Goal: Information Seeking & Learning: Learn about a topic

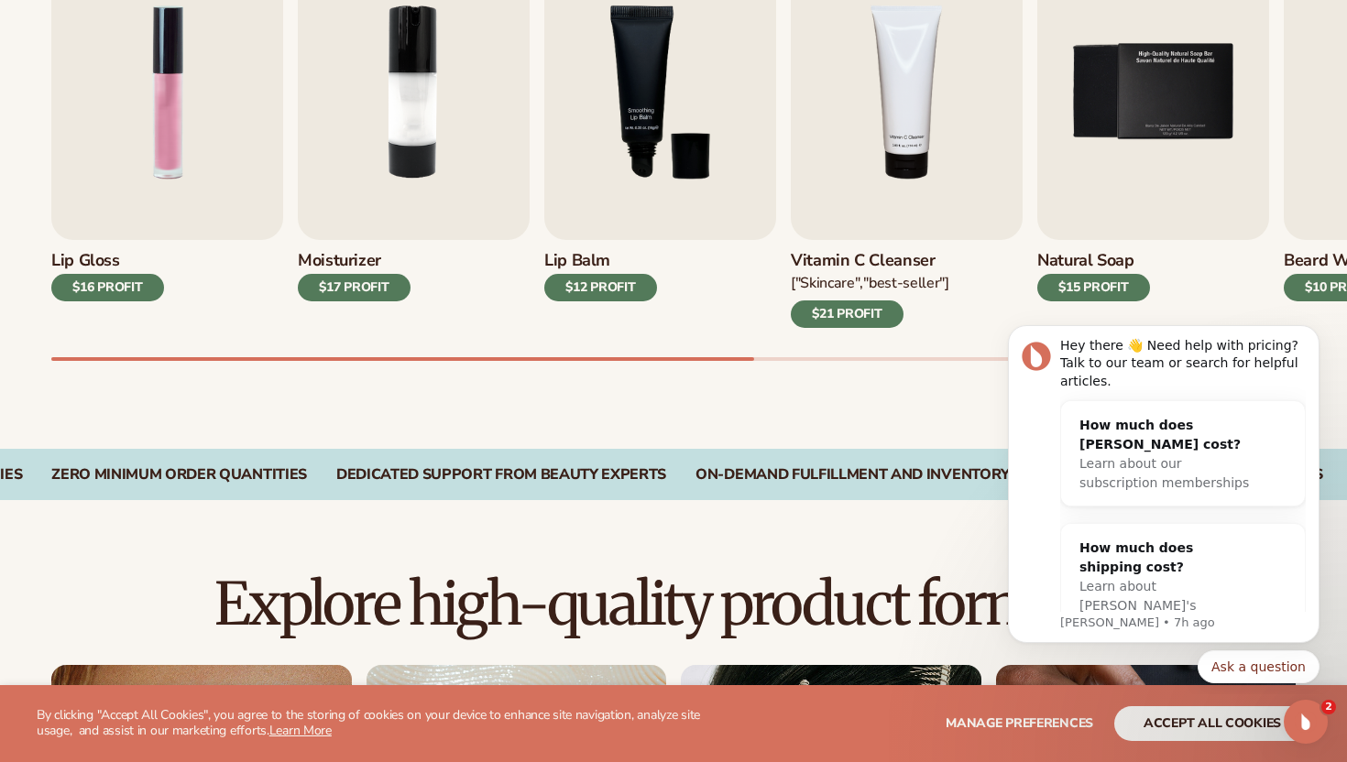
scroll to position [1376, 0]
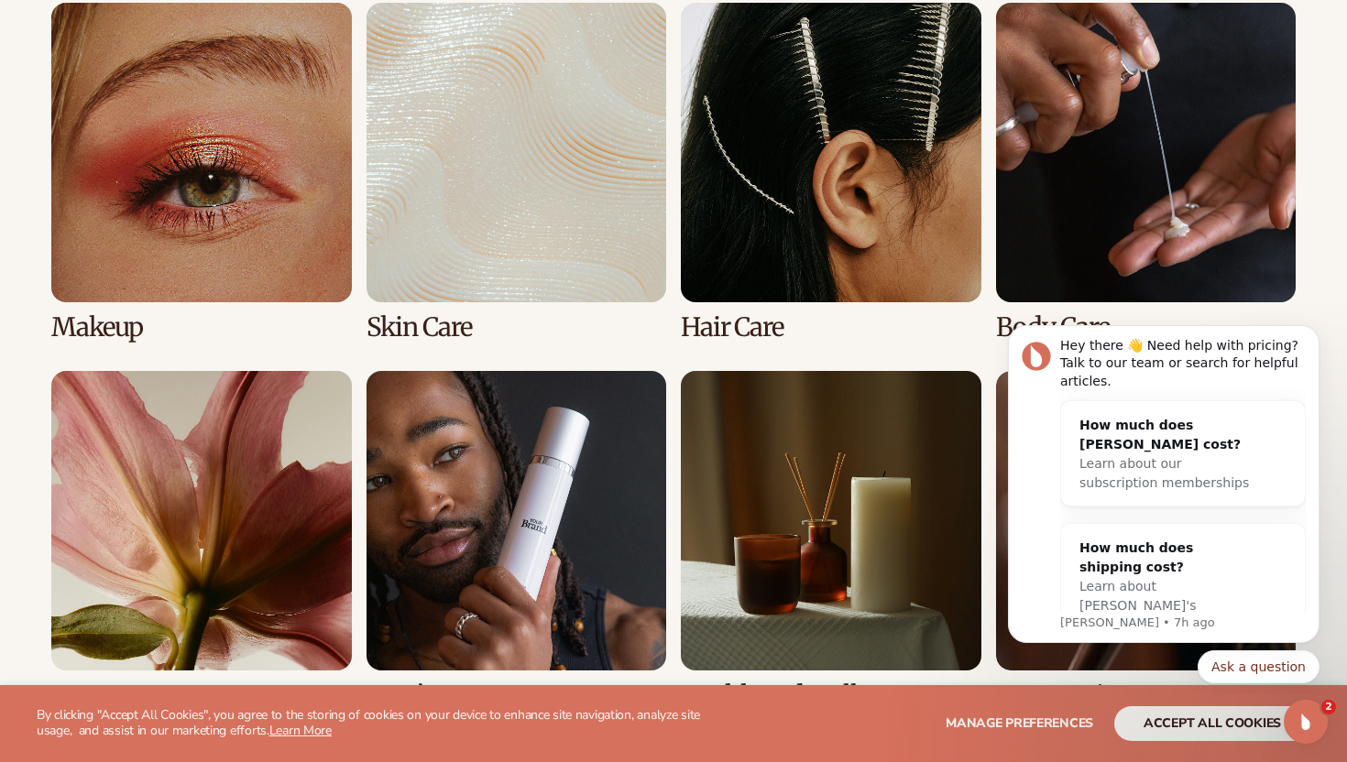
click at [462, 209] on link "2 / 8" at bounding box center [517, 172] width 301 height 339
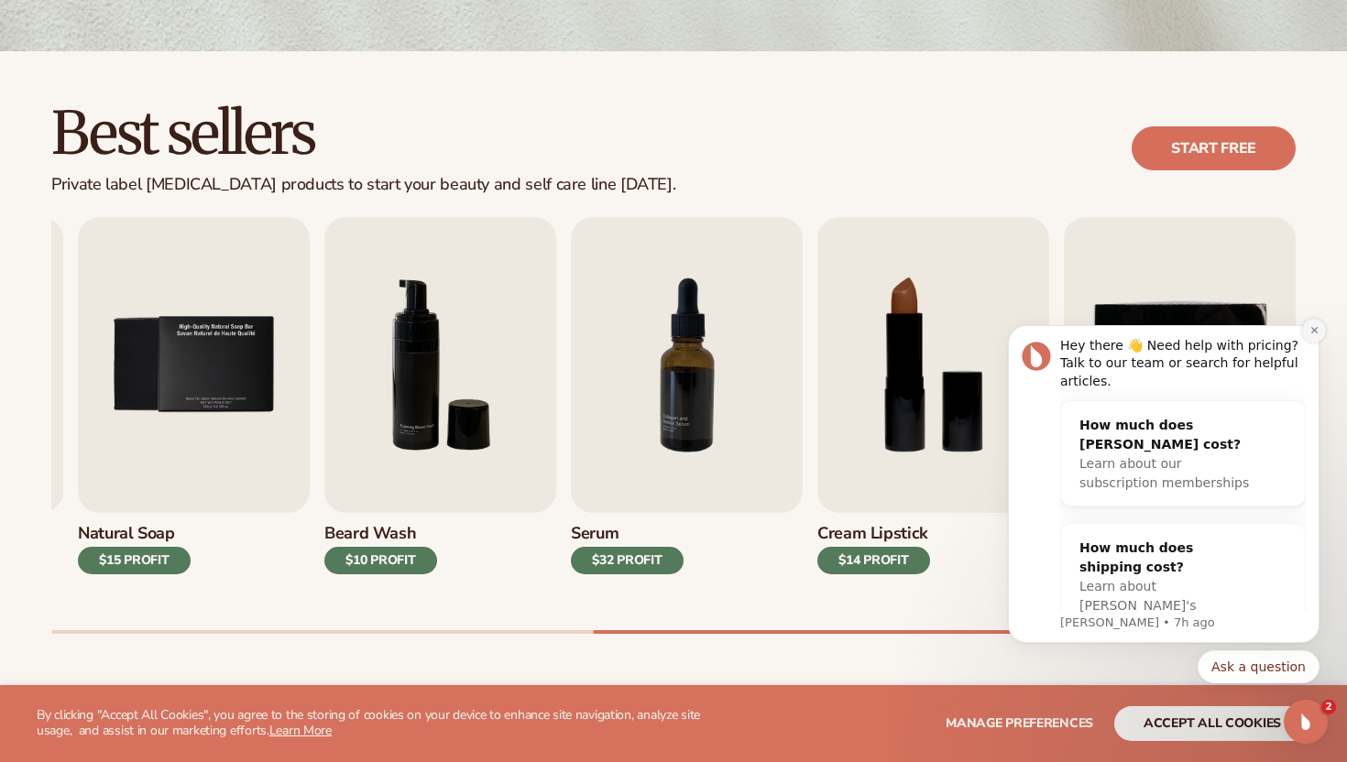
click at [1314, 334] on icon "Dismiss notification" at bounding box center [1315, 330] width 10 height 10
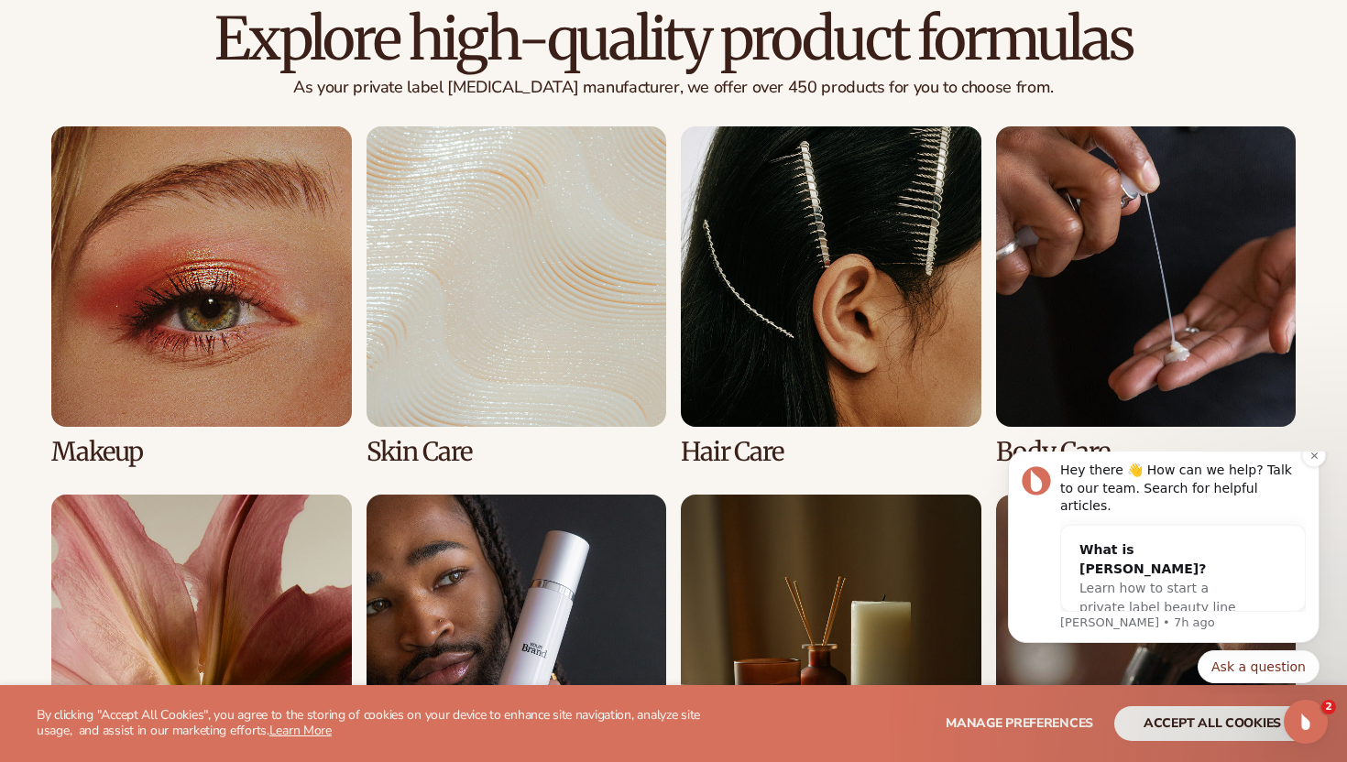
scroll to position [1302, 0]
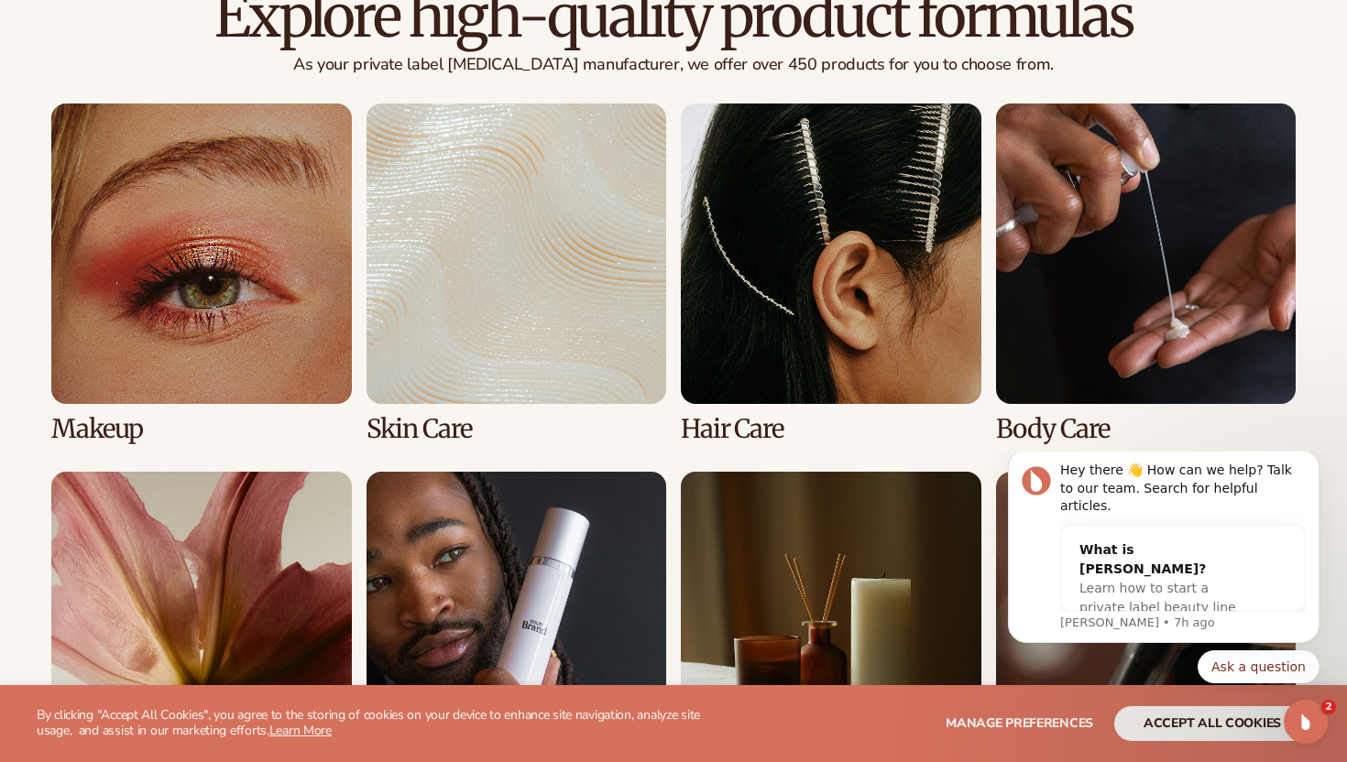
click at [452, 248] on link "2 / 8" at bounding box center [517, 273] width 301 height 339
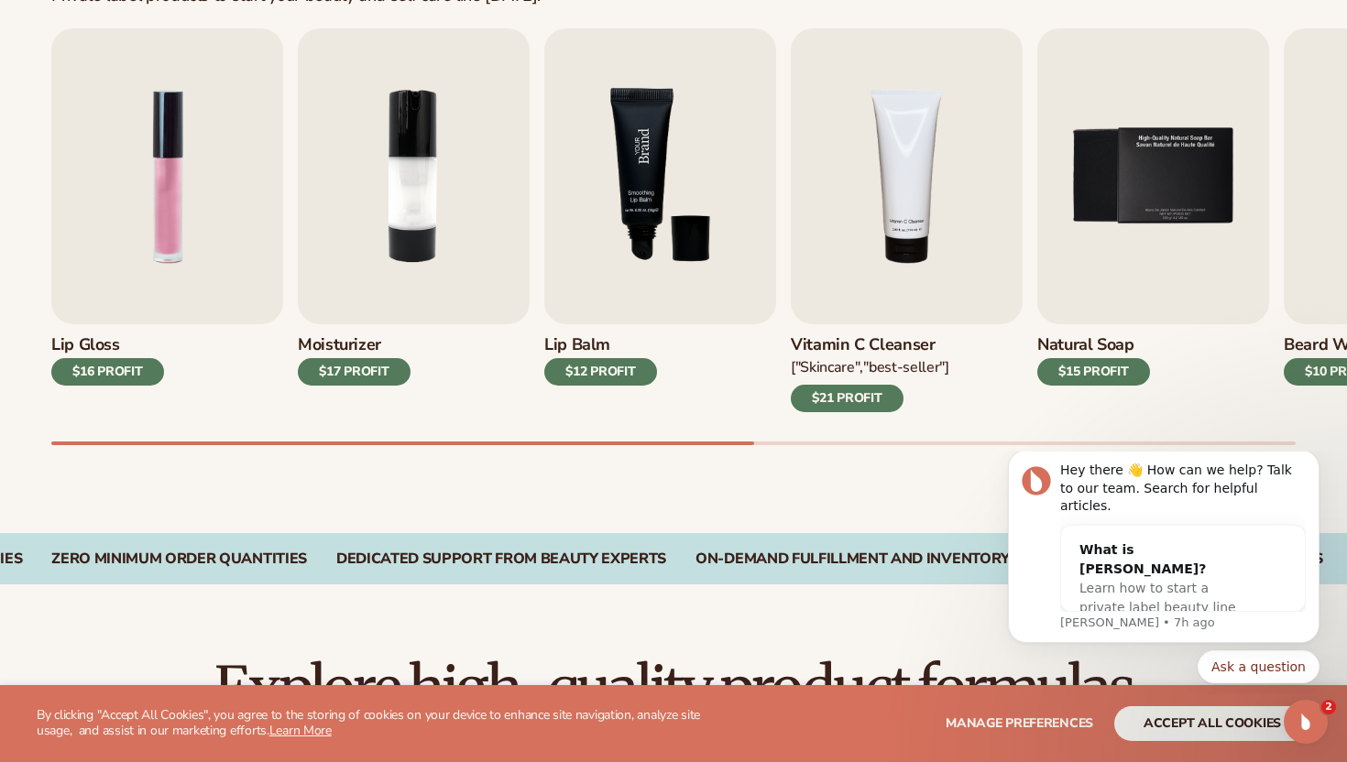
click at [667, 226] on img "3 / 9" at bounding box center [660, 176] width 232 height 296
click at [626, 276] on img "3 / 9" at bounding box center [660, 176] width 232 height 296
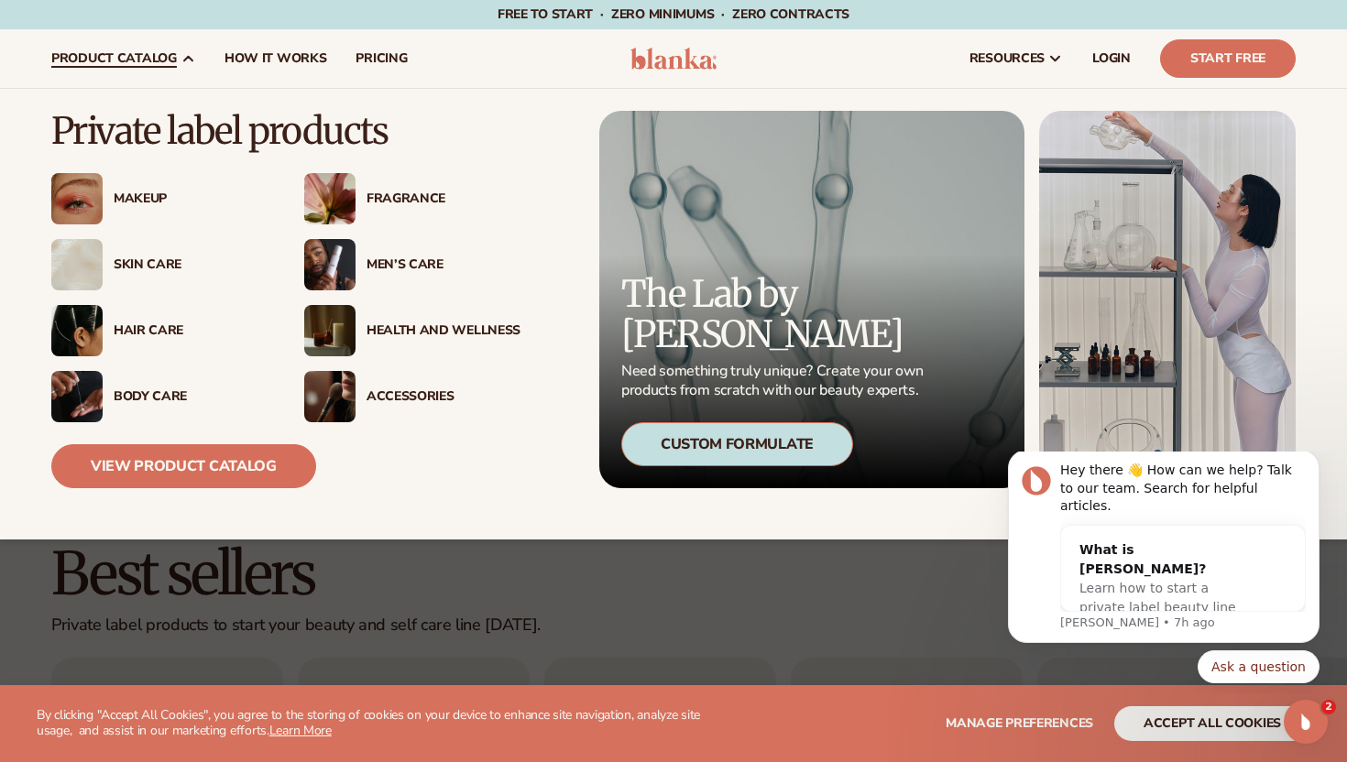
click at [154, 192] on div "Makeup" at bounding box center [191, 200] width 154 height 16
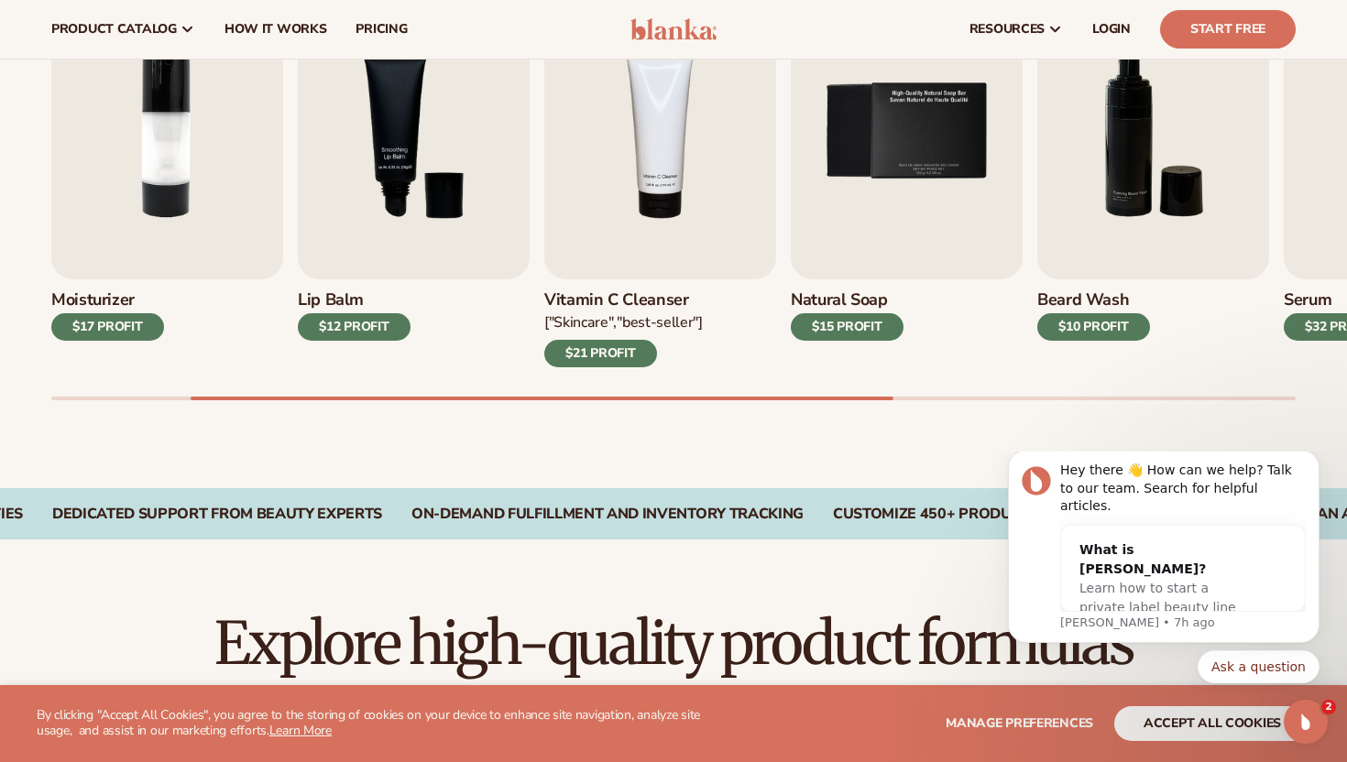
scroll to position [509, 0]
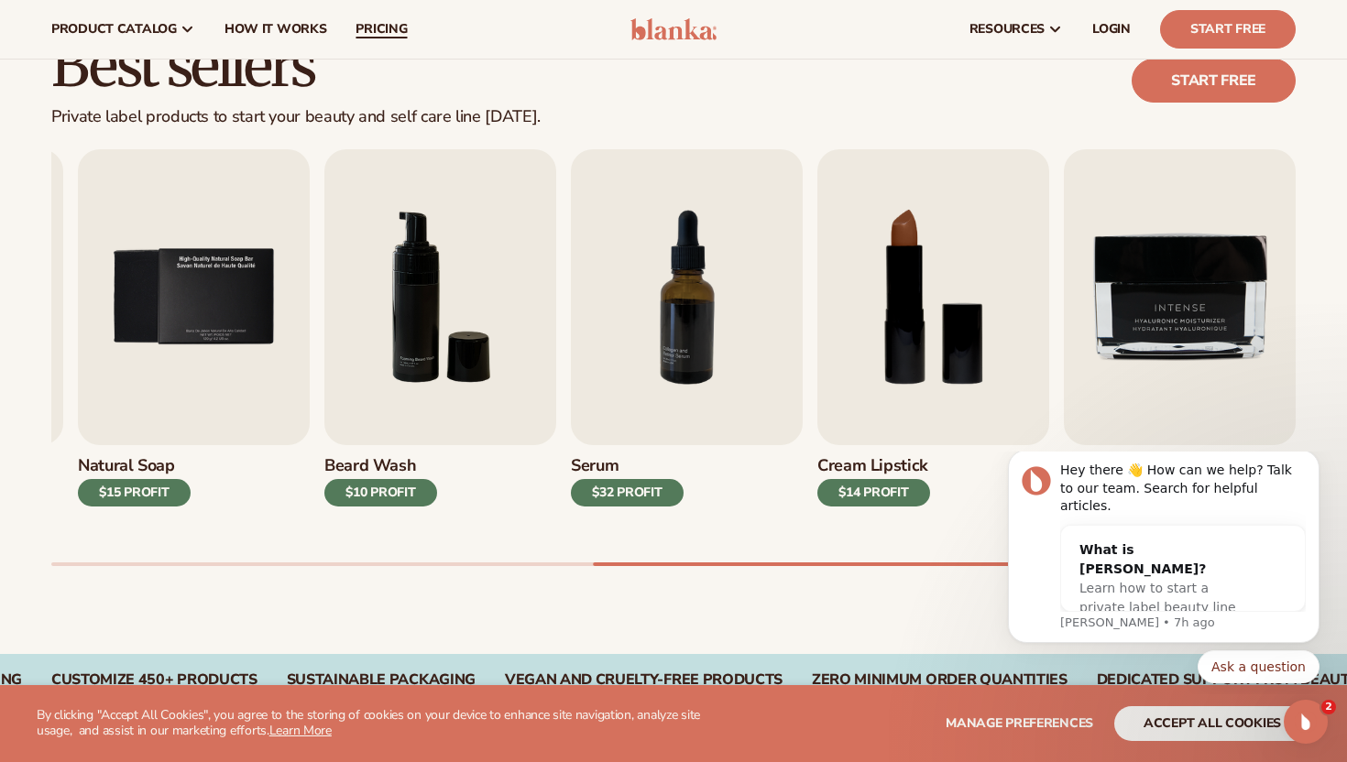
click at [387, 26] on span "pricing" at bounding box center [381, 29] width 51 height 15
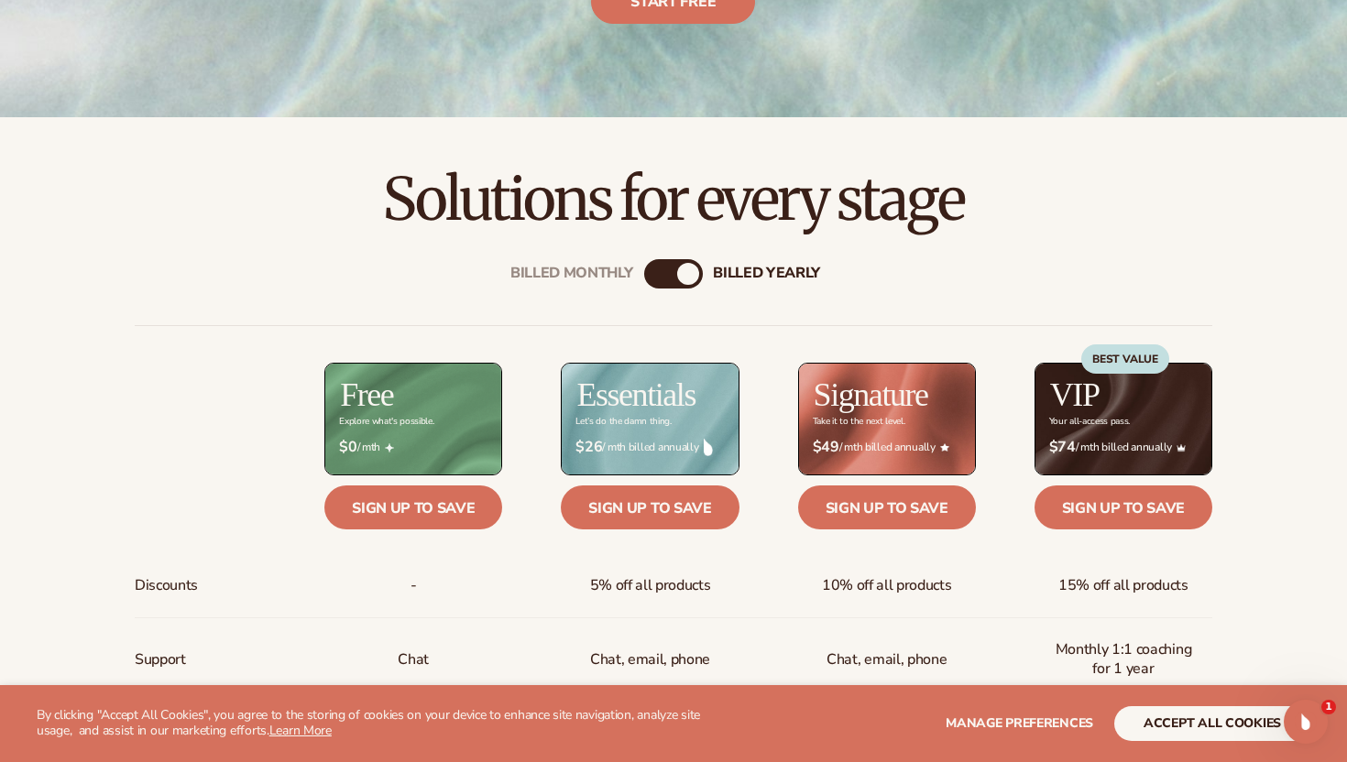
click at [668, 266] on div "Billed Monthly billed Yearly" at bounding box center [673, 273] width 59 height 29
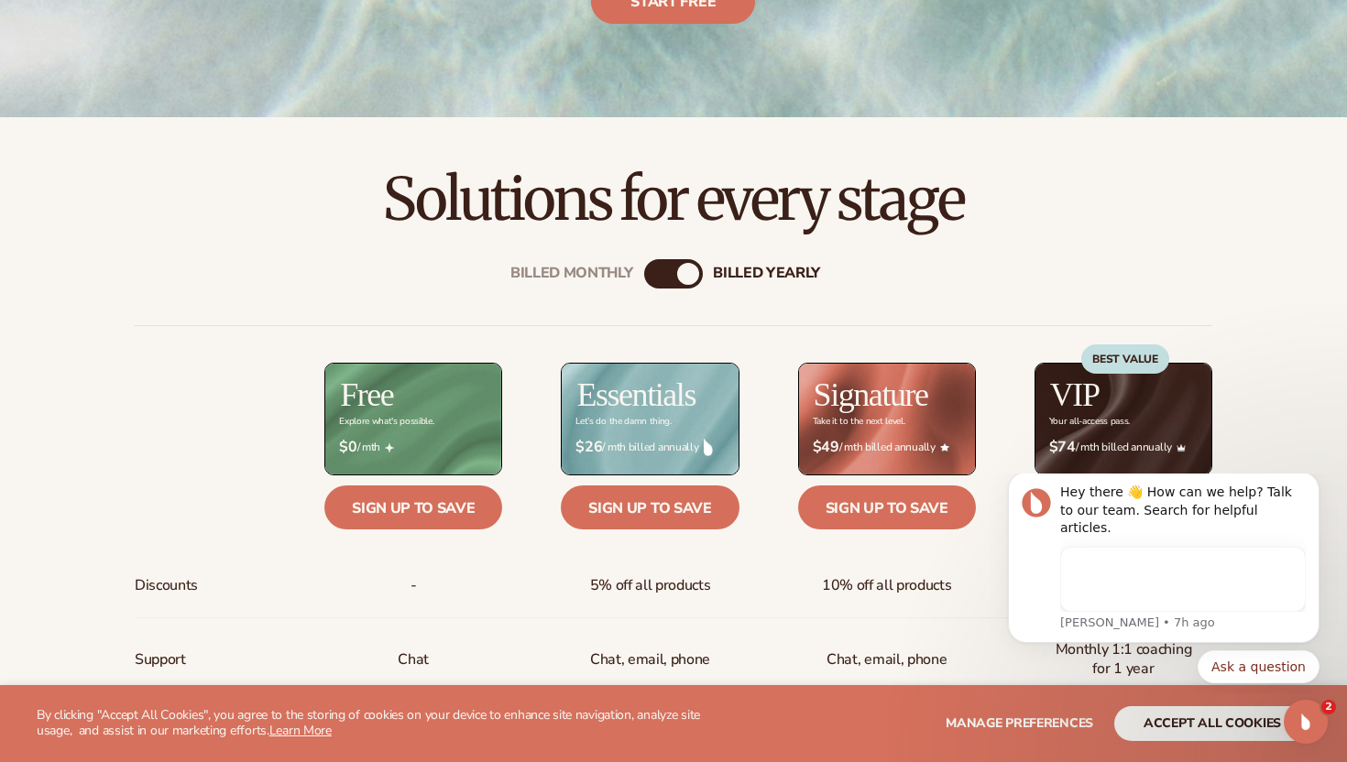
click at [683, 280] on div "billed Yearly" at bounding box center [688, 274] width 22 height 22
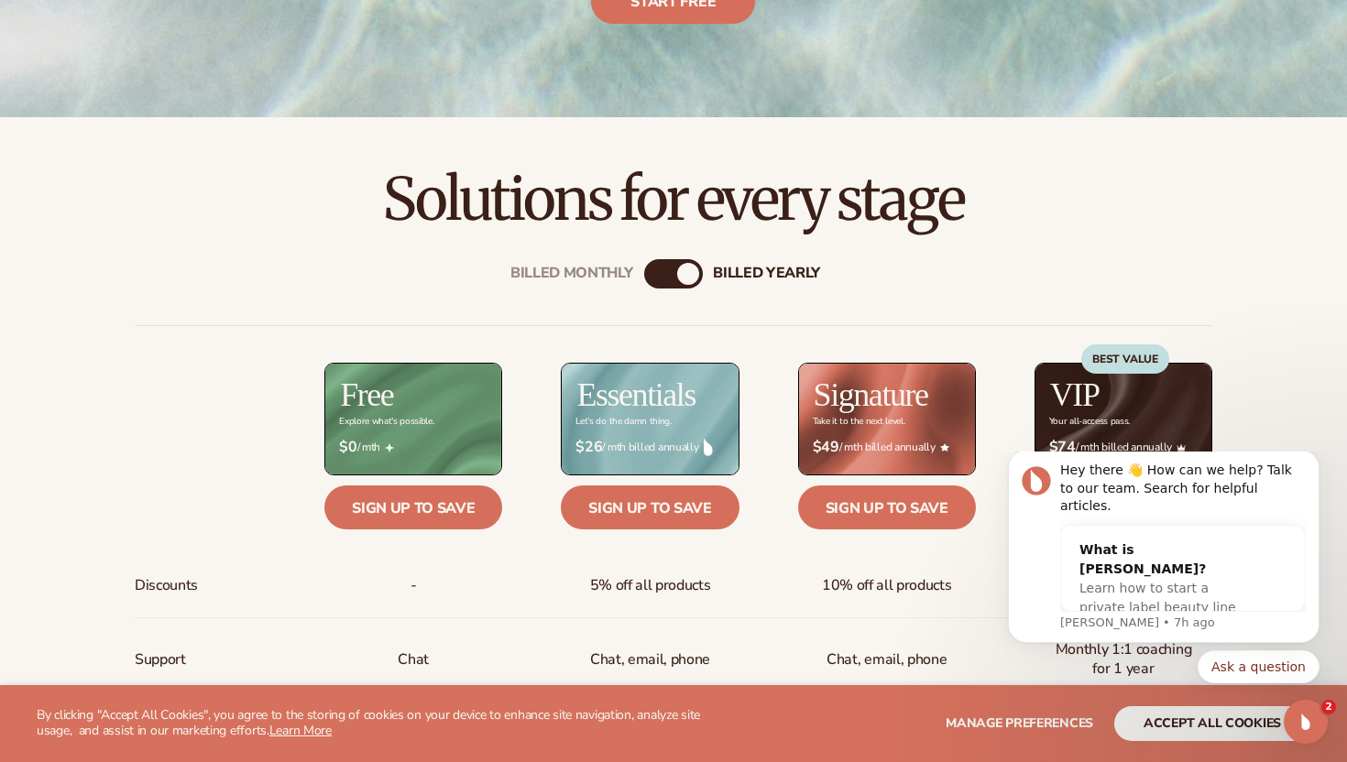
click at [663, 280] on div "Billed Monthly" at bounding box center [655, 274] width 22 height 22
